Goal: Transaction & Acquisition: Purchase product/service

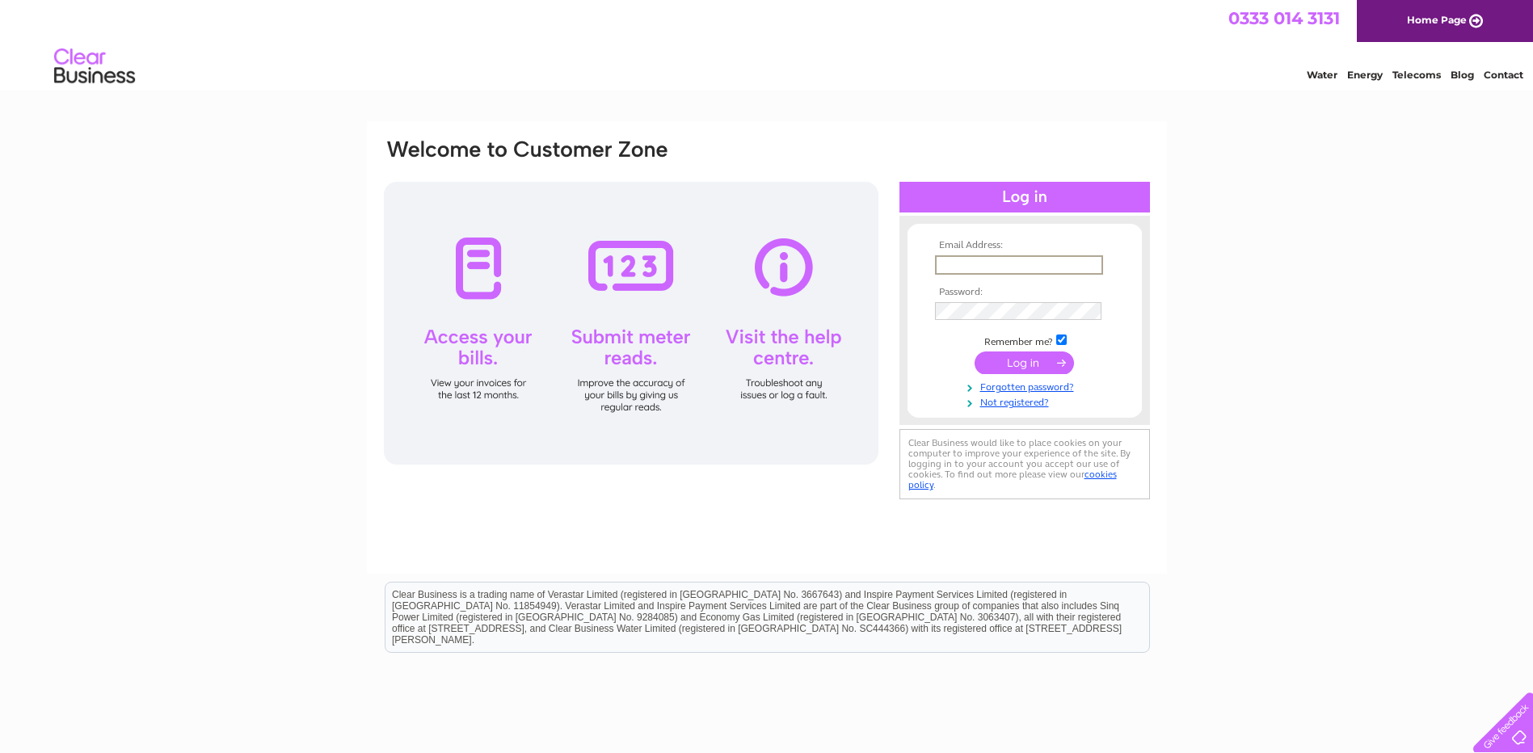
click at [1015, 263] on input "text" at bounding box center [1019, 264] width 168 height 19
type input "sstaples@comtec-comms.com"
click at [996, 263] on input "sstaples@comtec-comms.com" at bounding box center [1018, 264] width 167 height 18
click at [1066, 263] on input "sstaples@comtec-comms.com" at bounding box center [1019, 264] width 168 height 19
click at [1023, 360] on input "submit" at bounding box center [1024, 363] width 99 height 23
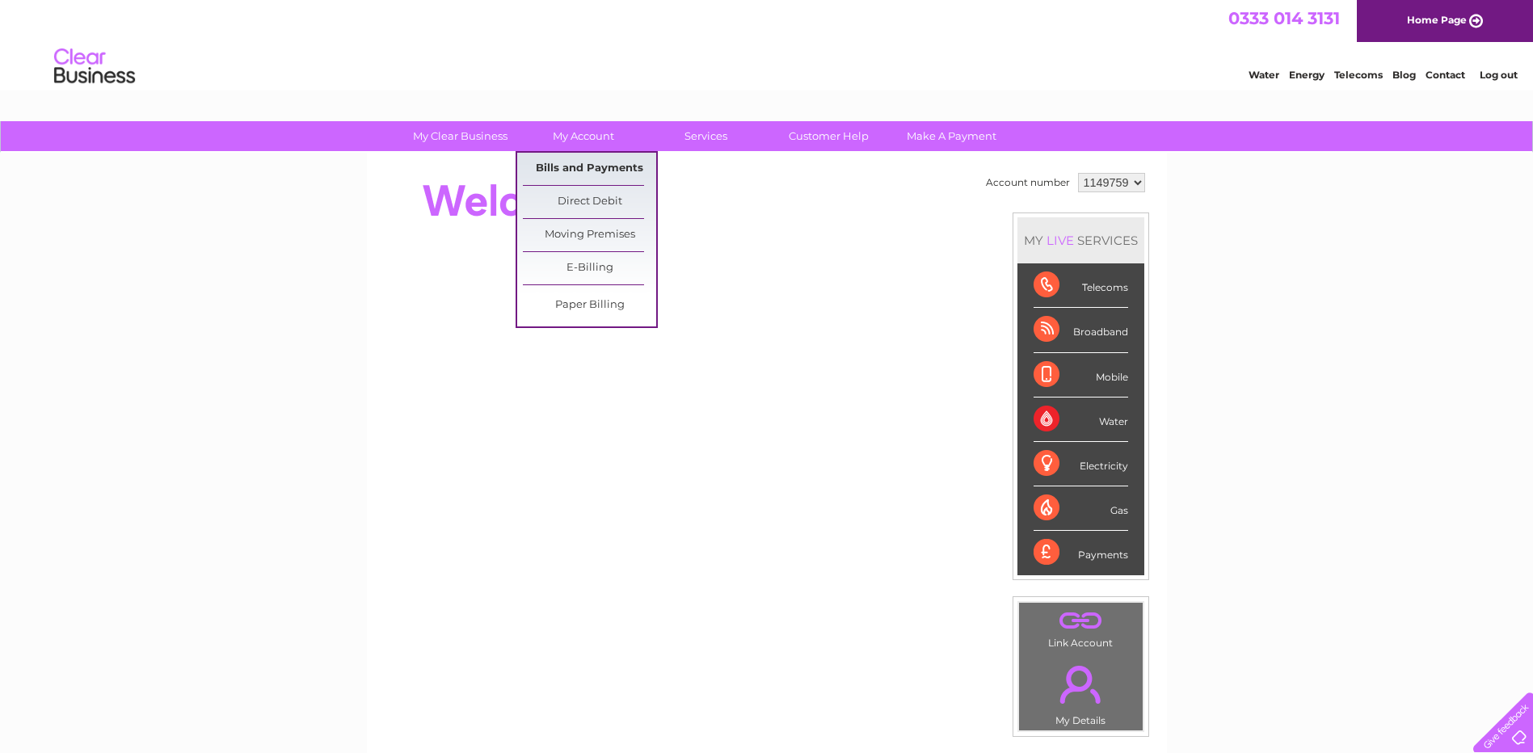
click at [584, 160] on link "Bills and Payments" at bounding box center [589, 169] width 133 height 32
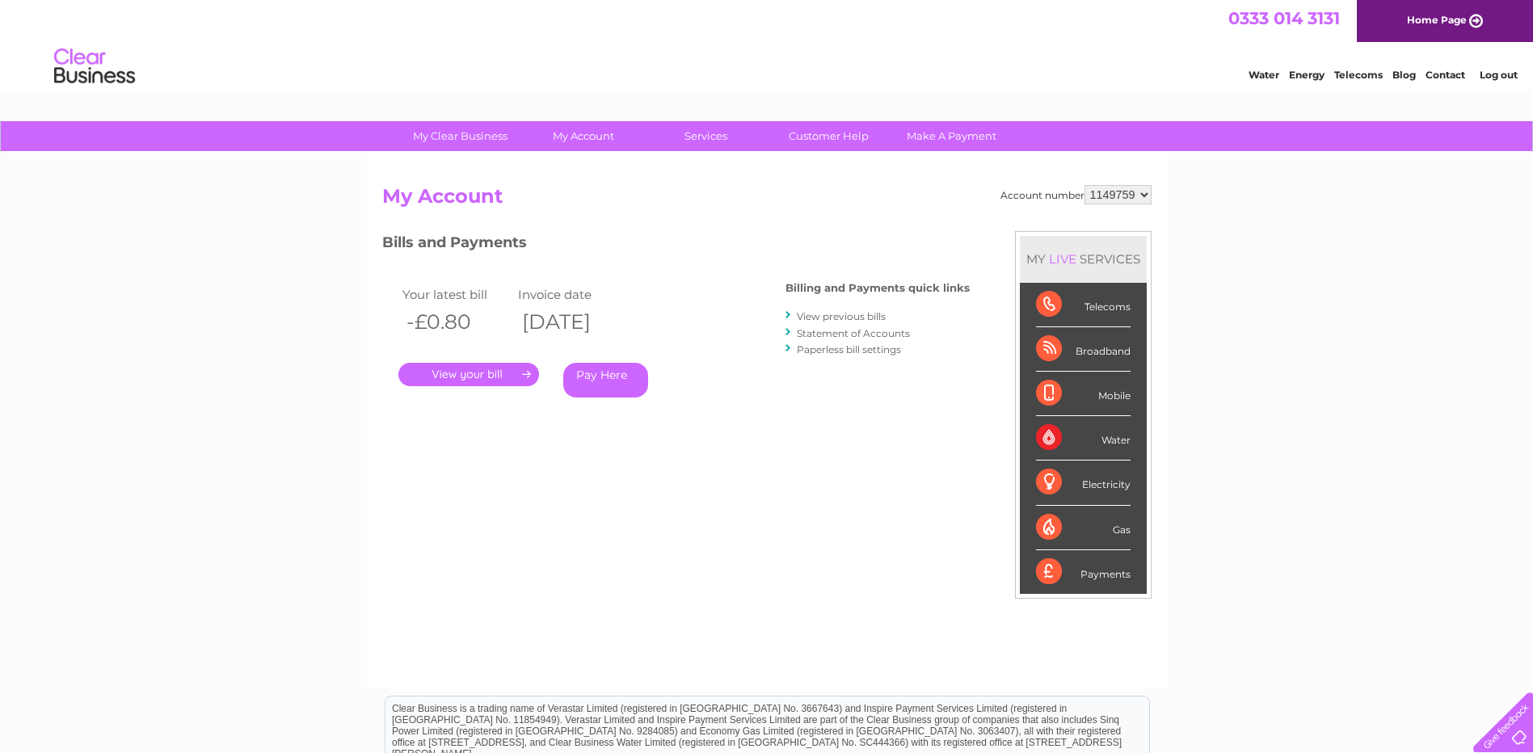
click at [489, 369] on link "." at bounding box center [468, 374] width 141 height 23
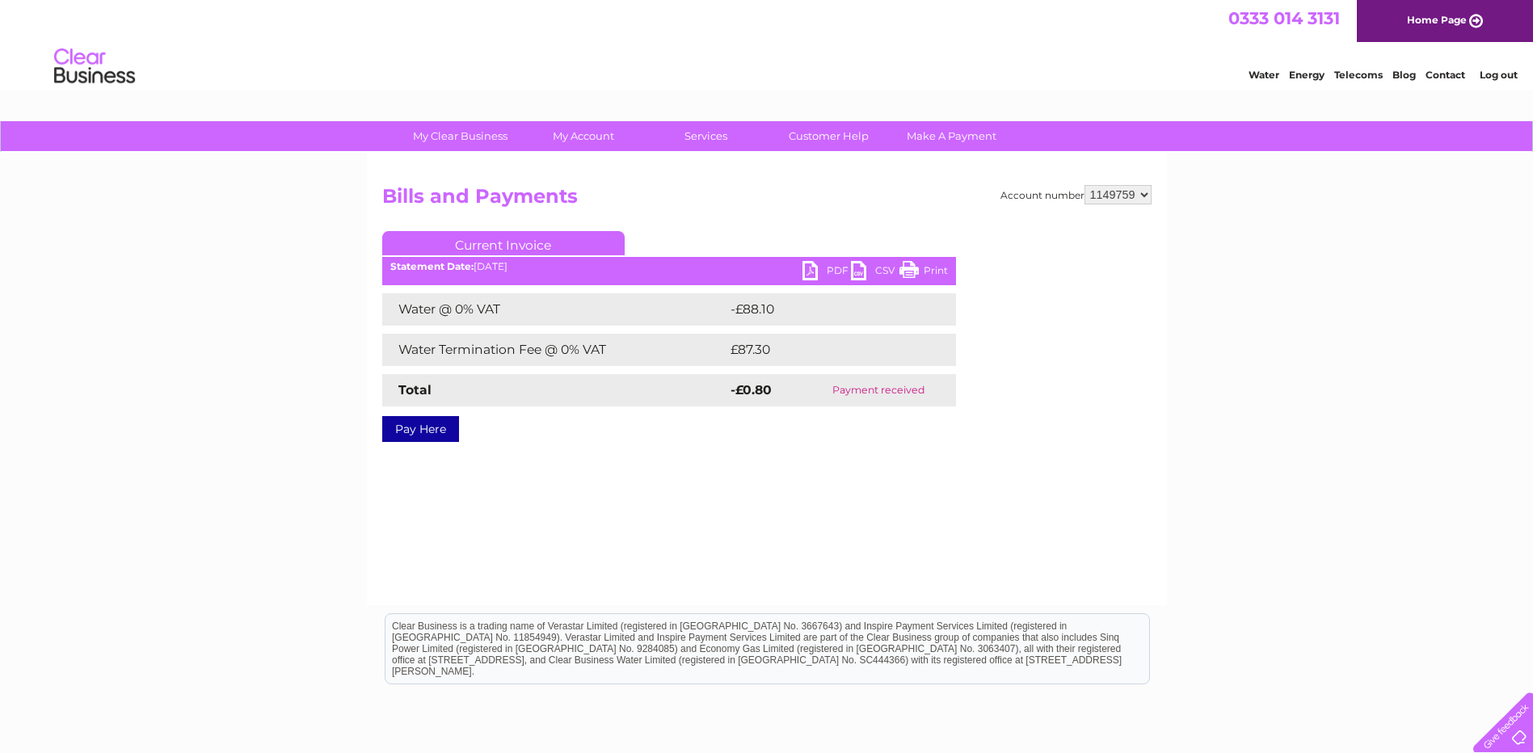
click at [814, 268] on link "PDF" at bounding box center [827, 272] width 48 height 23
click at [896, 40] on div "0333 014 3131 Home Page" at bounding box center [766, 21] width 1533 height 42
click at [444, 430] on link "Pay Here" at bounding box center [420, 429] width 77 height 26
click at [961, 137] on link "Make A Payment" at bounding box center [951, 136] width 133 height 30
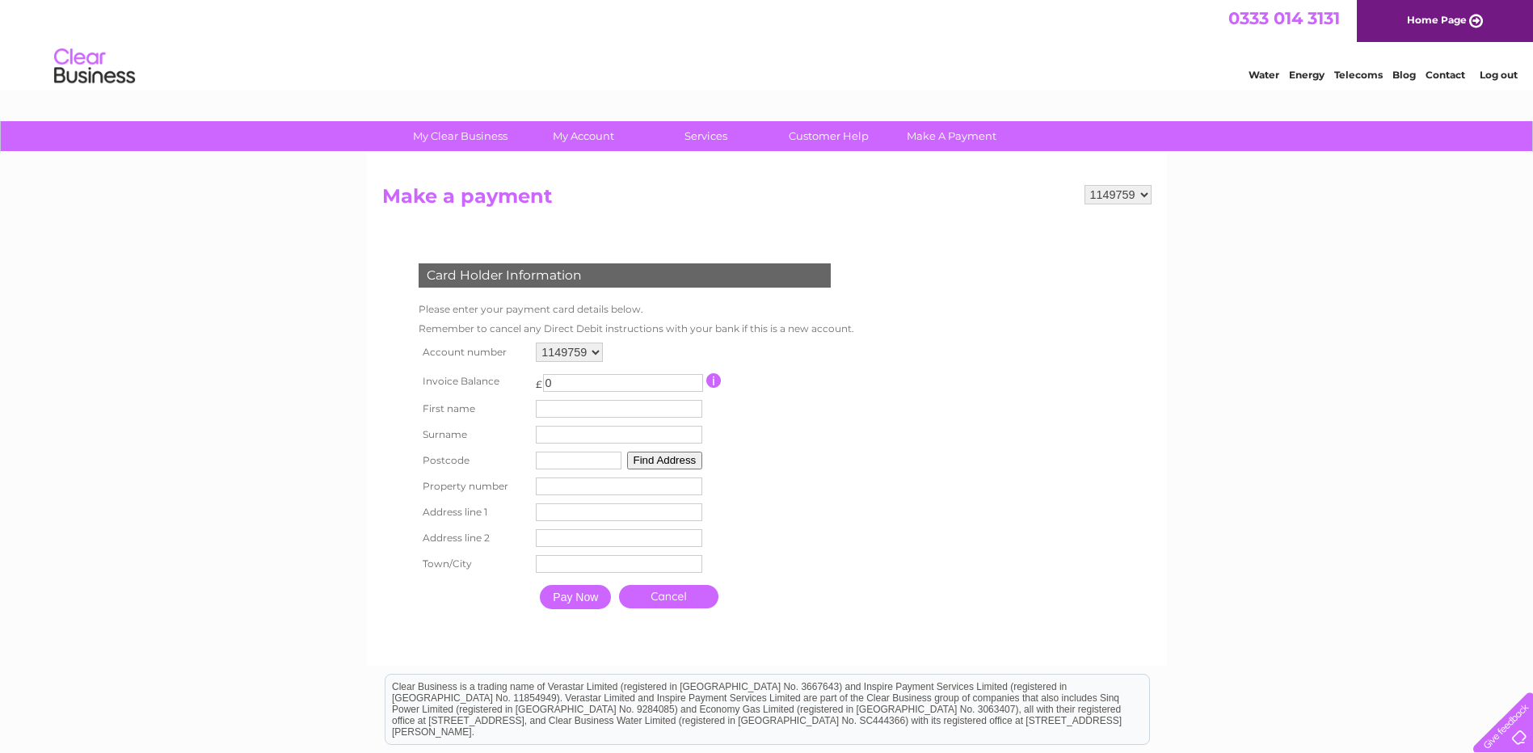
click at [601, 383] on input "0" at bounding box center [623, 383] width 160 height 18
click at [1490, 78] on link "Log out" at bounding box center [1499, 75] width 38 height 12
